Goal: Navigation & Orientation: Find specific page/section

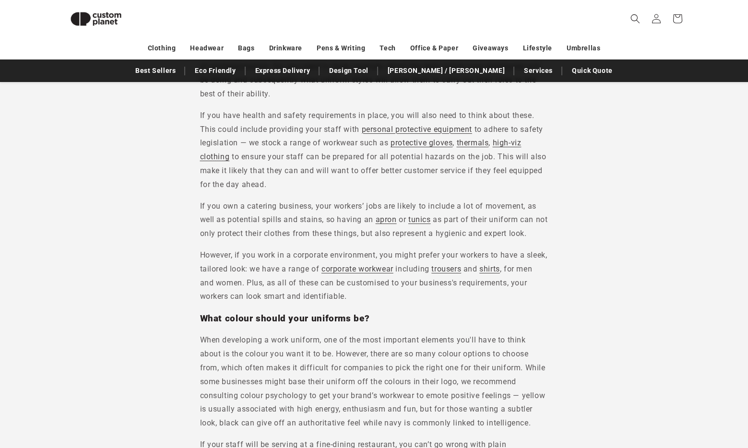
scroll to position [1436, 0]
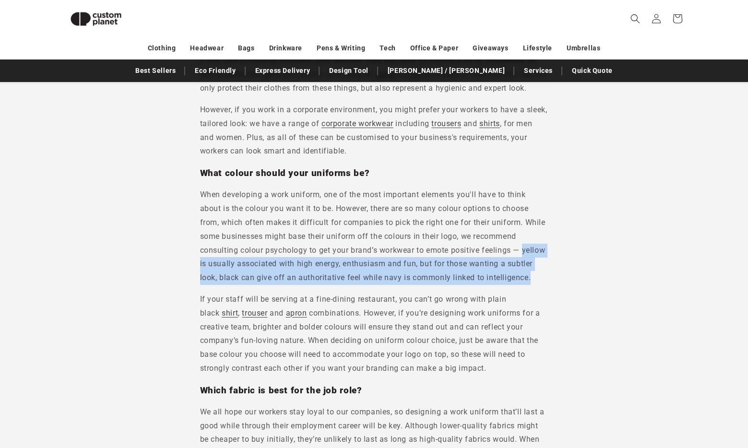
drag, startPoint x: 543, startPoint y: 290, endPoint x: 524, endPoint y: 265, distance: 31.6
click at [524, 265] on p "When developing a work uniform, one of the most important elements you'll have …" at bounding box center [374, 236] width 348 height 97
copy p "yellow is usually associated with high energy, enthusiasm and fun, but for thos…"
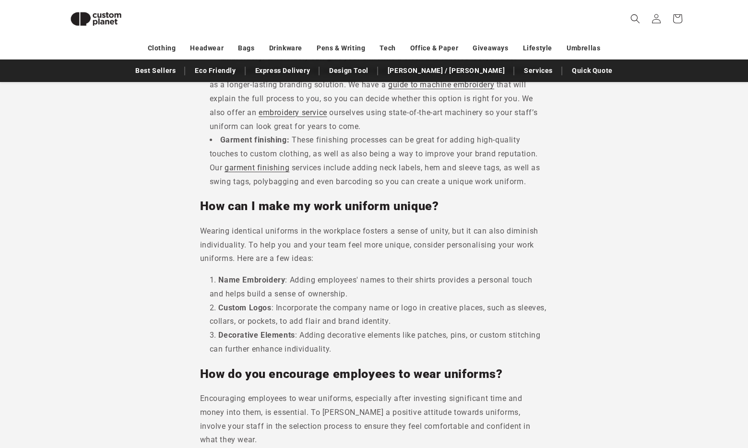
scroll to position [2371, 0]
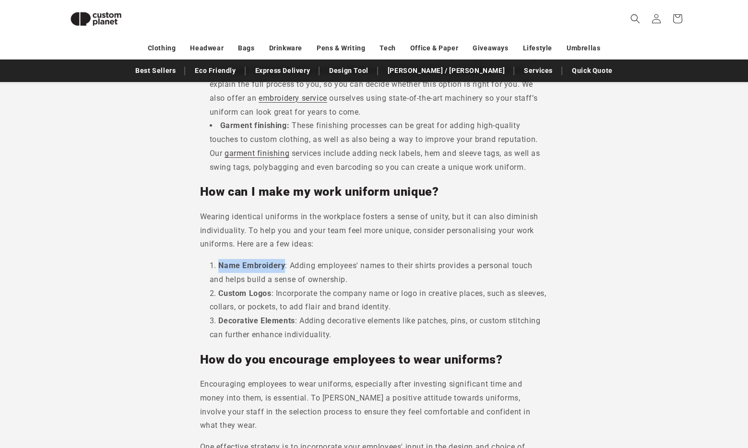
drag, startPoint x: 285, startPoint y: 267, endPoint x: 220, endPoint y: 266, distance: 65.3
click at [221, 263] on li "Name Embroidery : Adding employees' names to their shirts provides a personal t…" at bounding box center [379, 273] width 339 height 28
copy b "Name Embroidery"
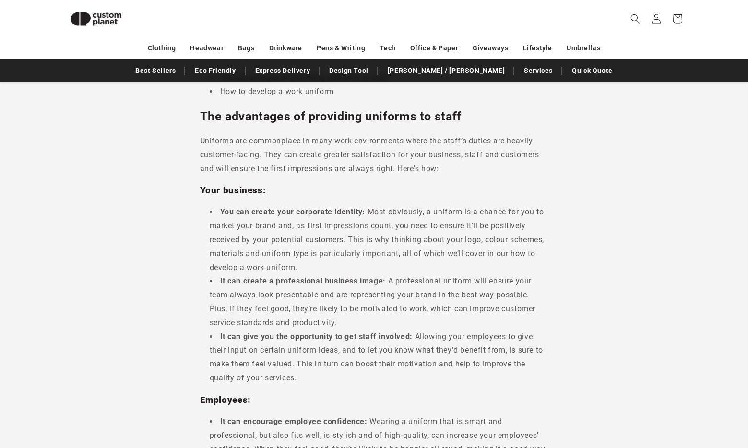
scroll to position [0, 0]
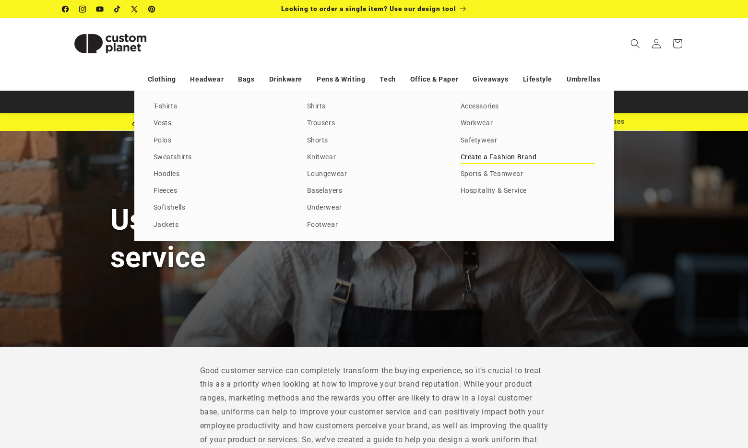
click at [501, 156] on link "Create a Fashion Brand" at bounding box center [528, 157] width 134 height 13
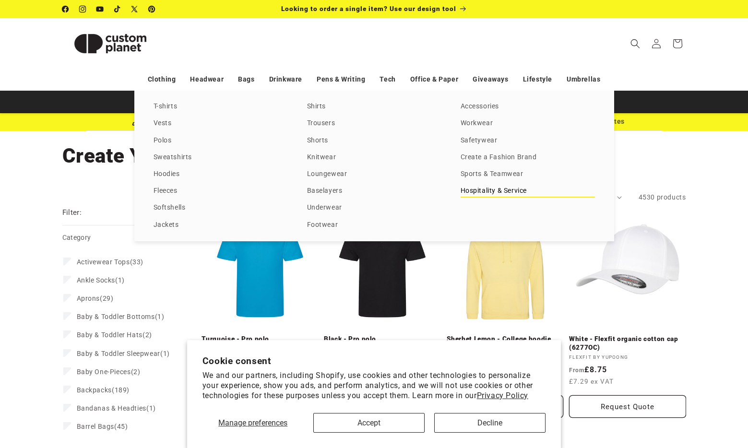
click at [503, 190] on link "Hospitality & Service" at bounding box center [528, 191] width 134 height 13
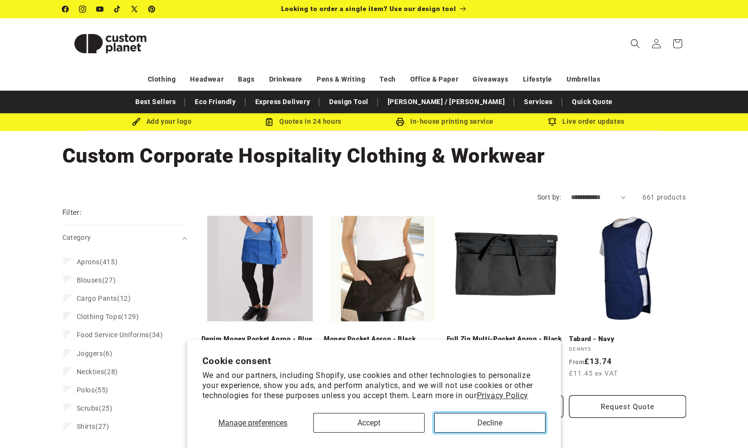
click at [520, 422] on button "Decline" at bounding box center [489, 423] width 111 height 20
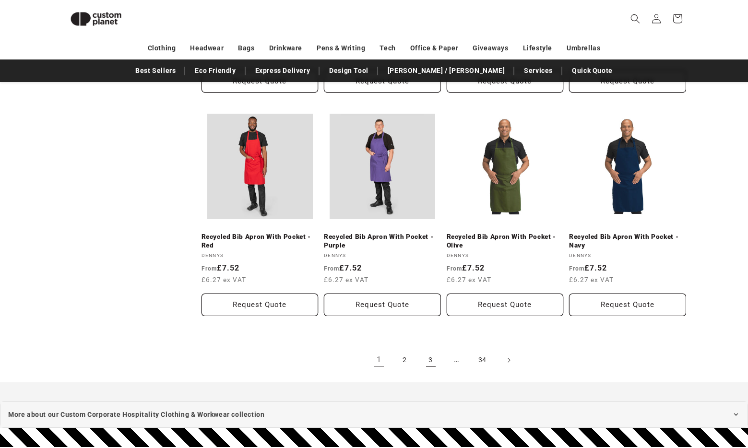
scroll to position [984, 0]
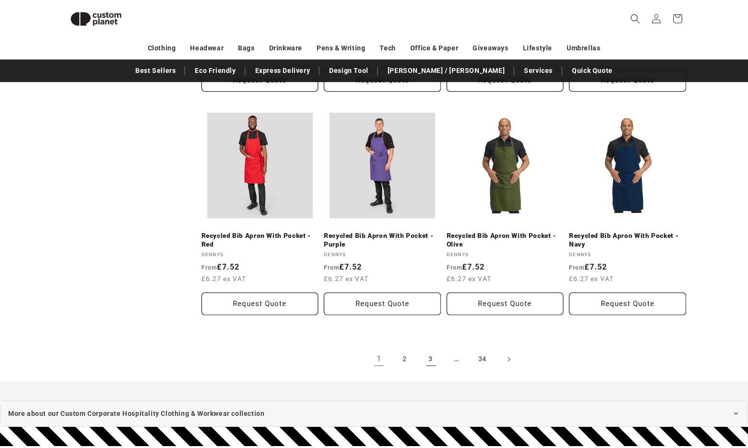
click at [423, 360] on link "3" at bounding box center [430, 359] width 21 height 21
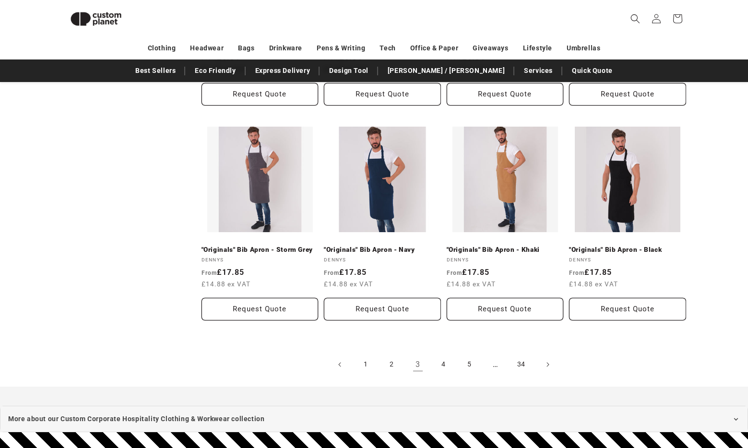
scroll to position [1118, 0]
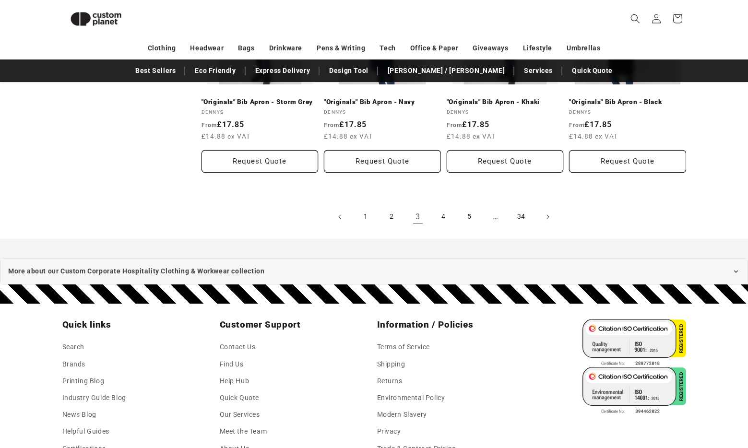
click at [498, 221] on span "…" at bounding box center [495, 216] width 21 height 21
click at [497, 219] on span "…" at bounding box center [495, 216] width 21 height 21
click at [517, 214] on link "34" at bounding box center [521, 216] width 21 height 21
